Goal: Task Accomplishment & Management: Use online tool/utility

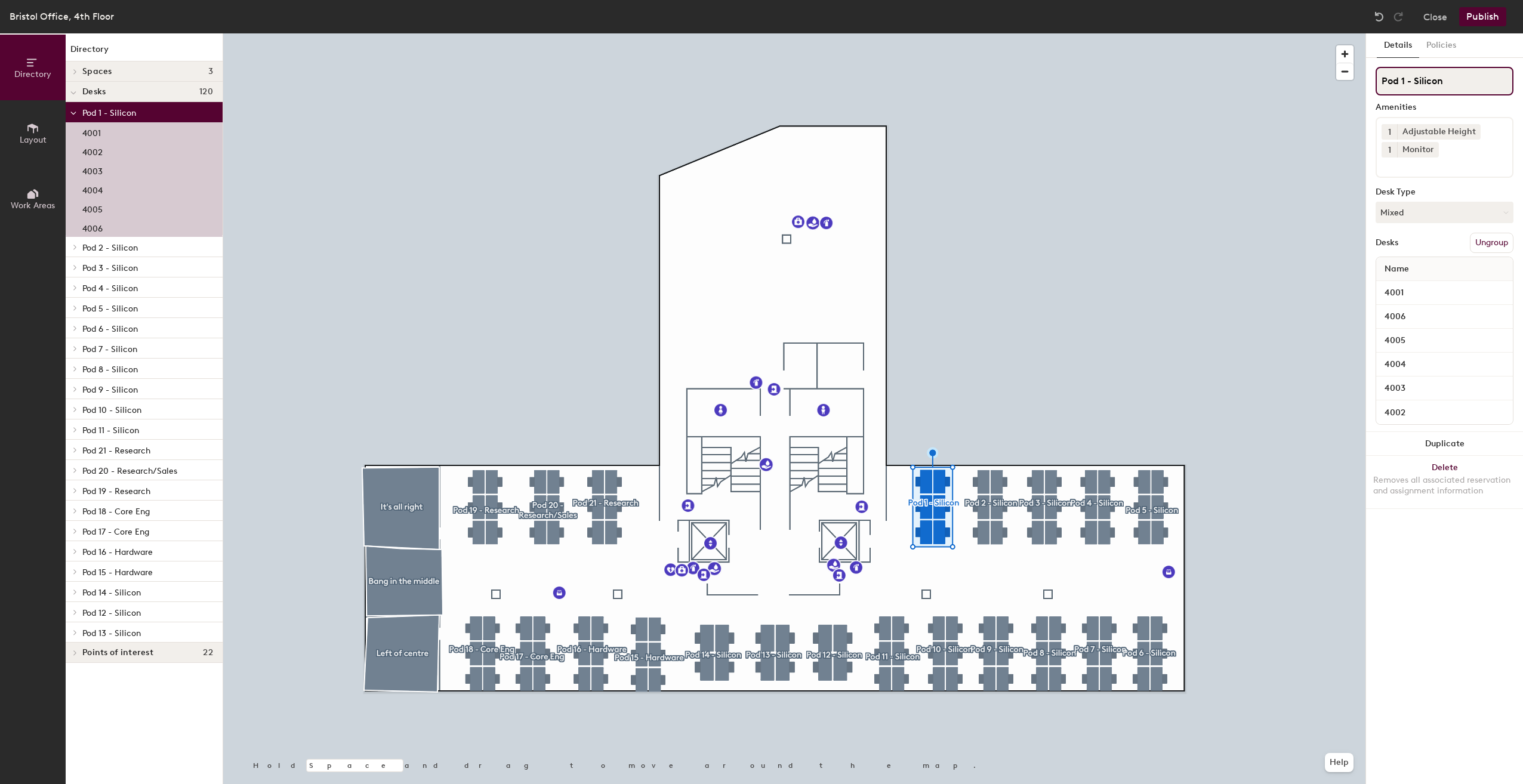
click at [1435, 74] on input "Pod 1 - Silicon" at bounding box center [1445, 81] width 138 height 28
drag, startPoint x: 1451, startPoint y: 83, endPoint x: 1415, endPoint y: 86, distance: 36.1
click at [1415, 86] on input "Pod 1 - Silicon" at bounding box center [1445, 81] width 138 height 28
type input "Pod 1 - AI Research"
click at [1484, 17] on button "Publish" at bounding box center [1483, 17] width 47 height 19
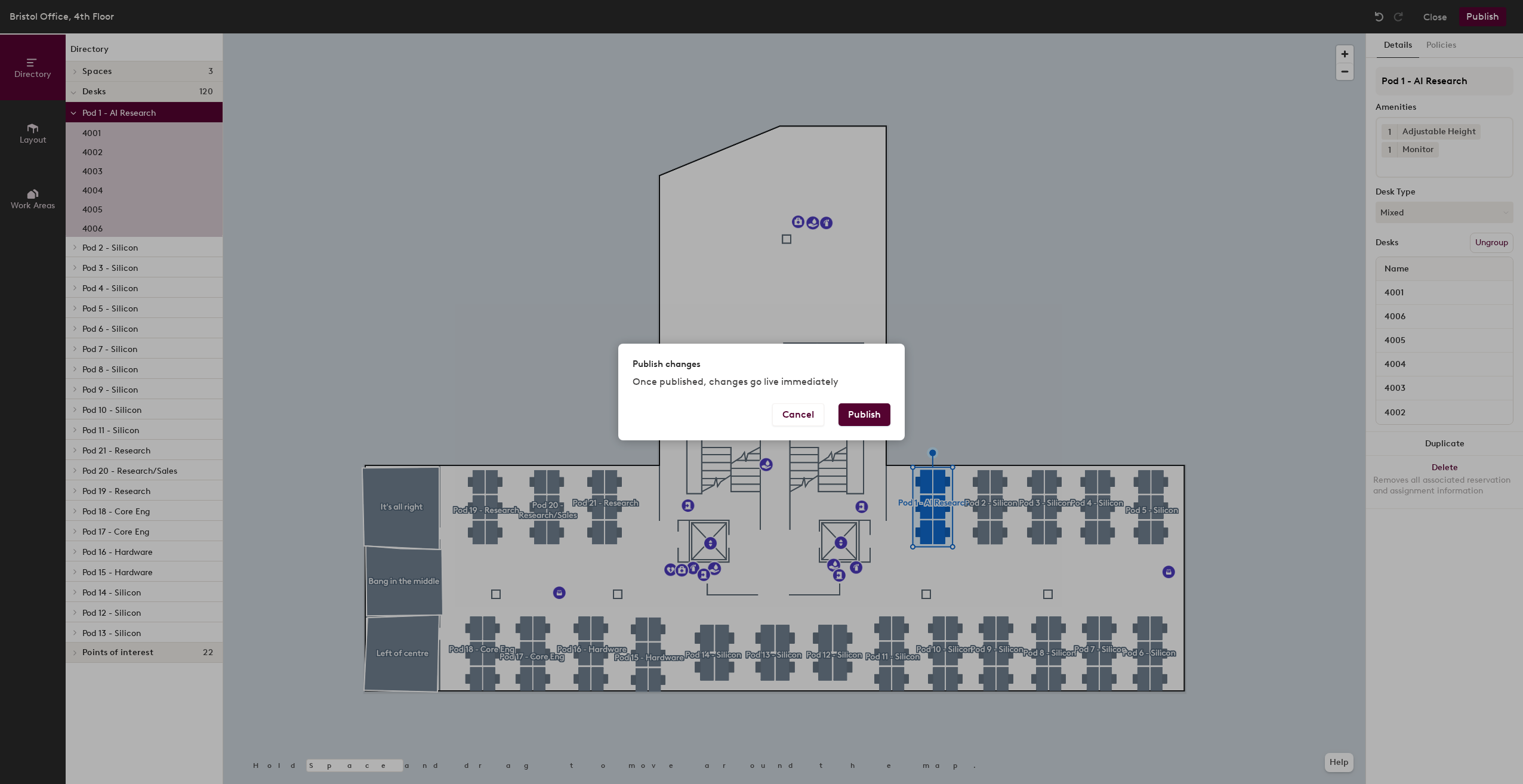
click at [874, 413] on button "Publish" at bounding box center [864, 415] width 52 height 23
